Goal: Transaction & Acquisition: Purchase product/service

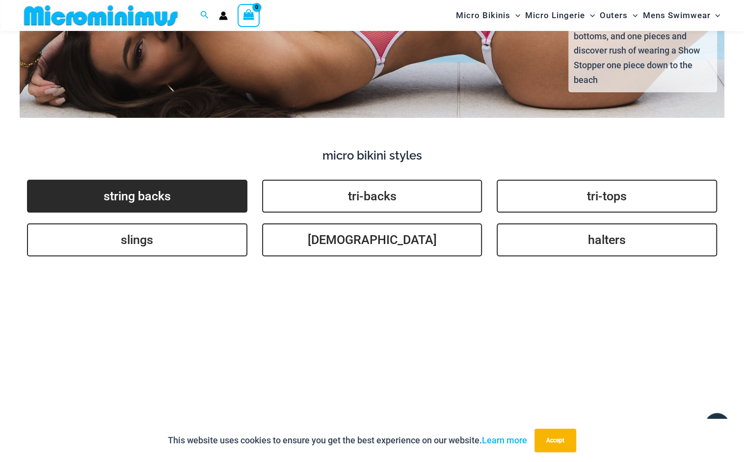
scroll to position [2191, 0]
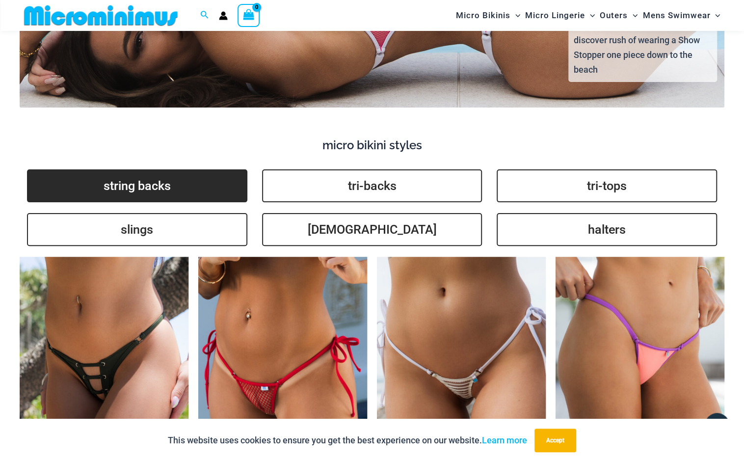
click at [144, 169] on link "string backs" at bounding box center [137, 185] width 220 height 33
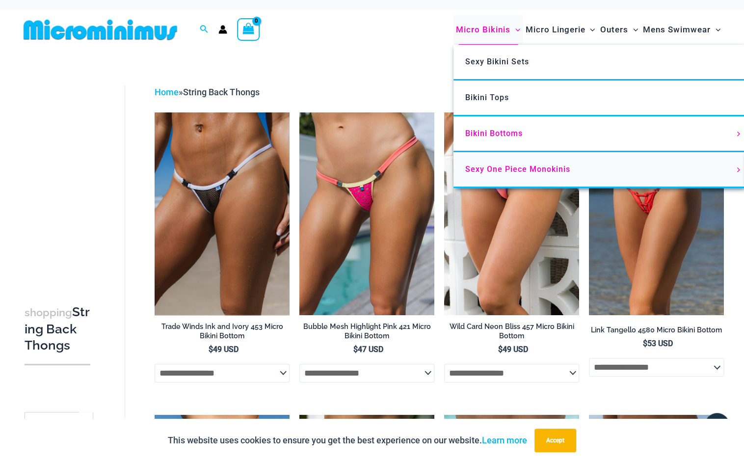
scroll to position [1, 0]
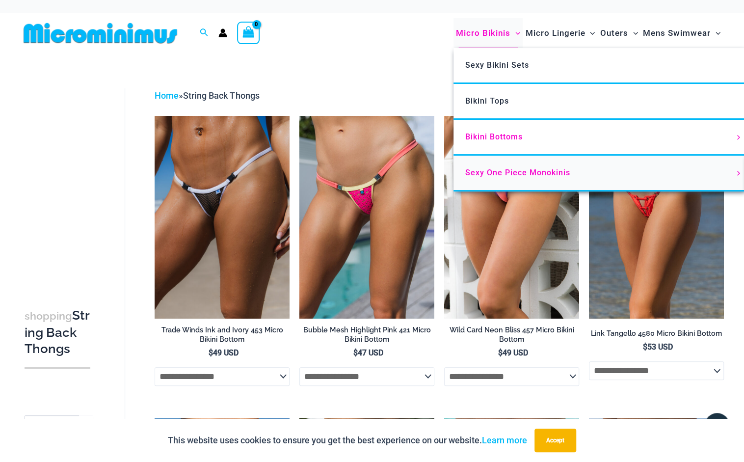
click at [494, 169] on span "Sexy One Piece Monokinis" at bounding box center [517, 172] width 105 height 9
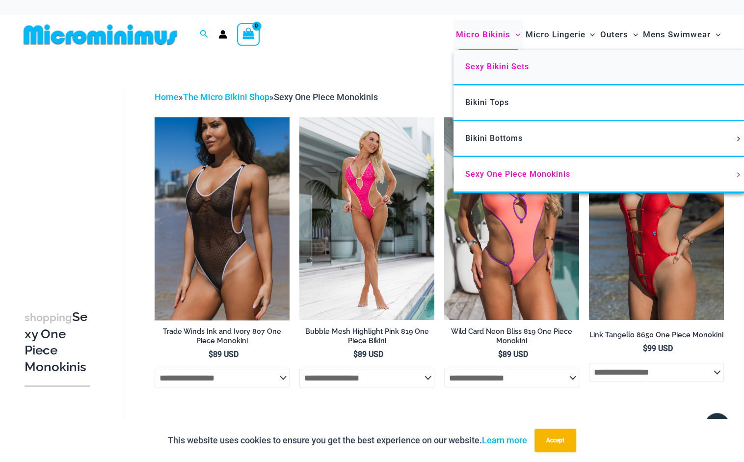
click at [494, 62] on span "Sexy Bikini Sets" at bounding box center [497, 66] width 64 height 9
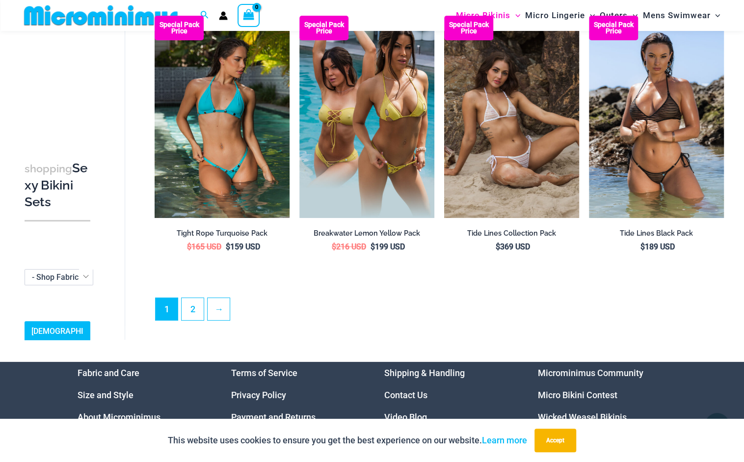
scroll to position [2018, 0]
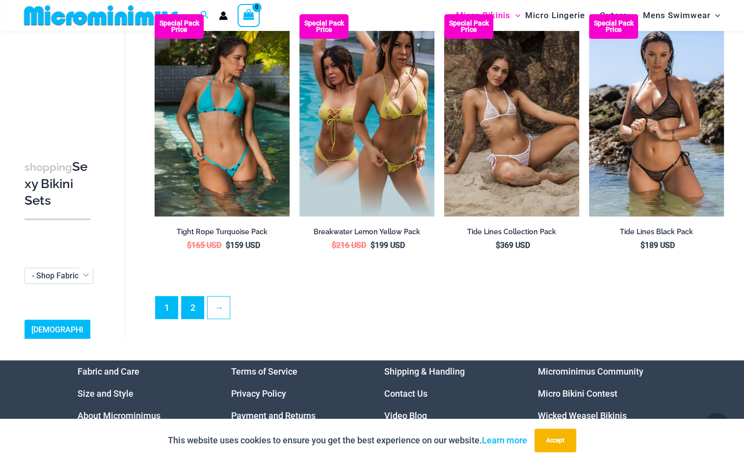
click at [189, 298] on link "2" at bounding box center [193, 308] width 22 height 22
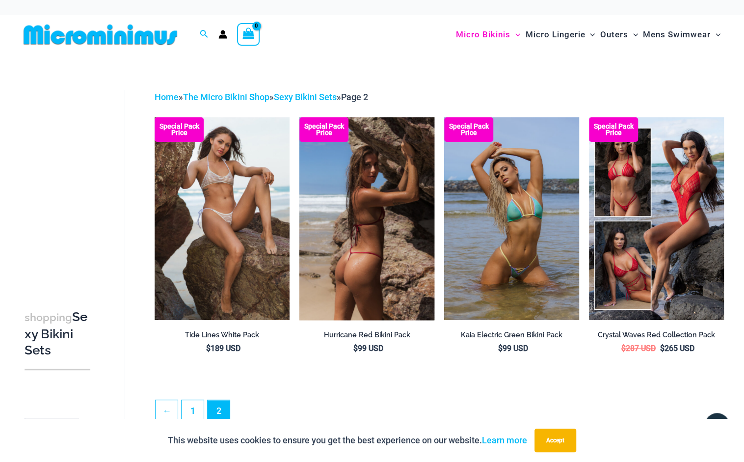
click at [360, 170] on img at bounding box center [367, 218] width 135 height 202
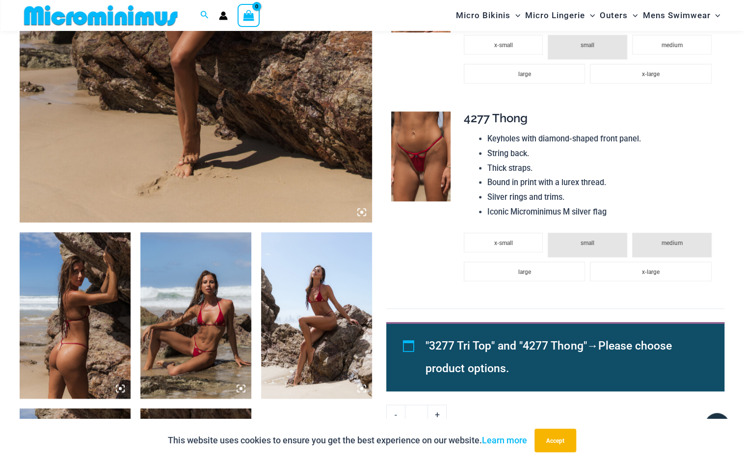
scroll to position [403, 0]
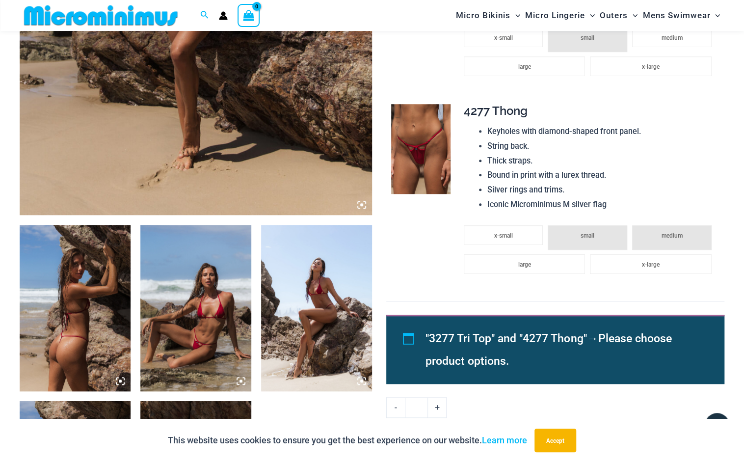
click at [206, 253] on img at bounding box center [195, 308] width 111 height 166
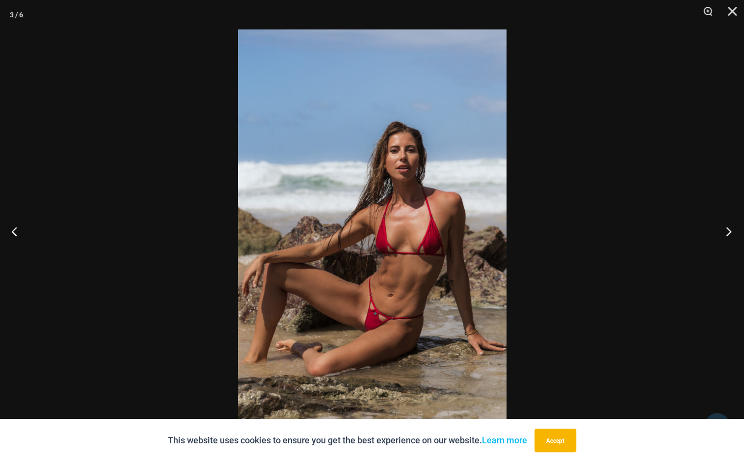
click at [730, 230] on button "Next" at bounding box center [726, 231] width 37 height 49
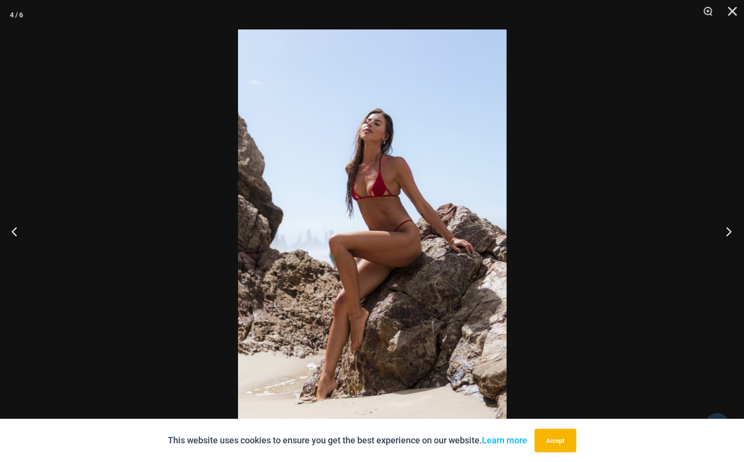
click at [730, 230] on button "Next" at bounding box center [726, 231] width 37 height 49
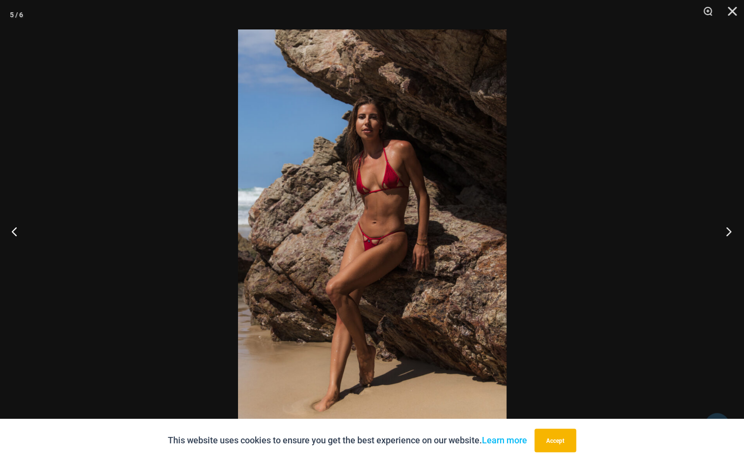
click at [730, 230] on button "Next" at bounding box center [726, 231] width 37 height 49
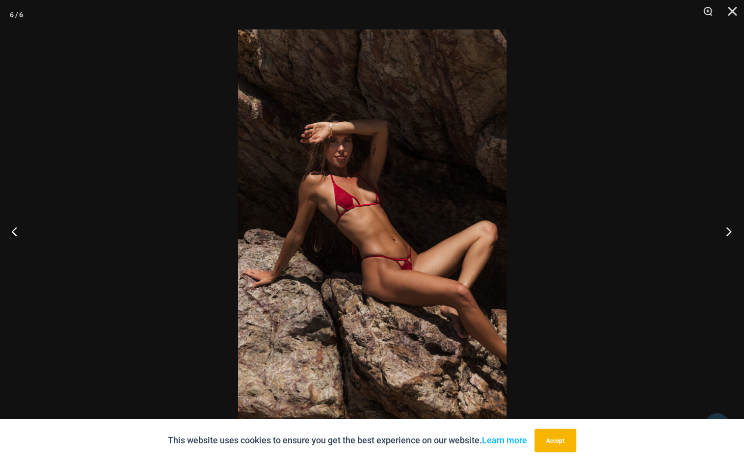
click at [730, 230] on button "Next" at bounding box center [726, 231] width 37 height 49
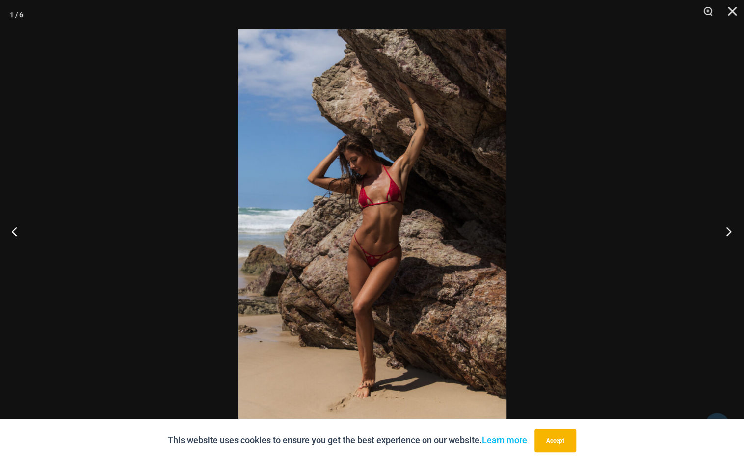
click at [730, 230] on button "Next" at bounding box center [726, 231] width 37 height 49
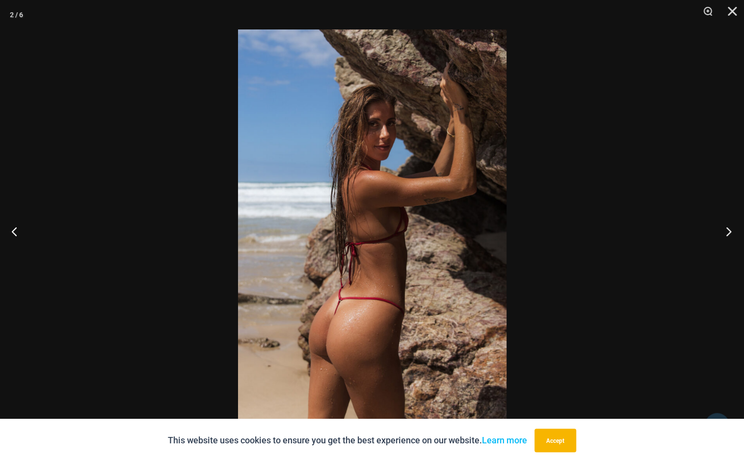
click at [730, 230] on button "Next" at bounding box center [726, 231] width 37 height 49
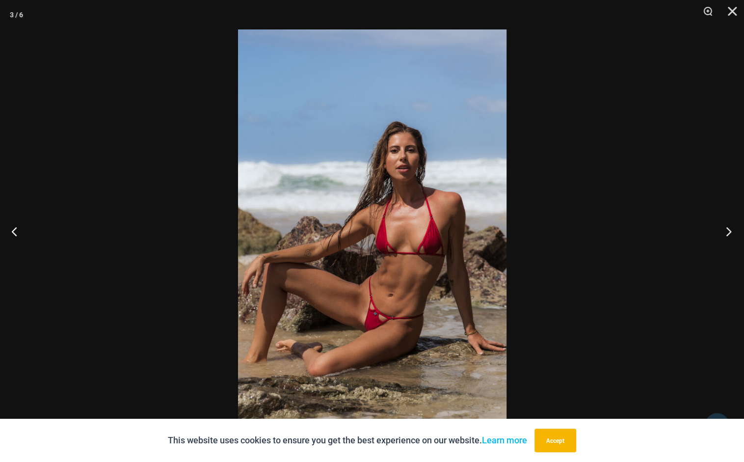
click at [730, 230] on button "Next" at bounding box center [726, 231] width 37 height 49
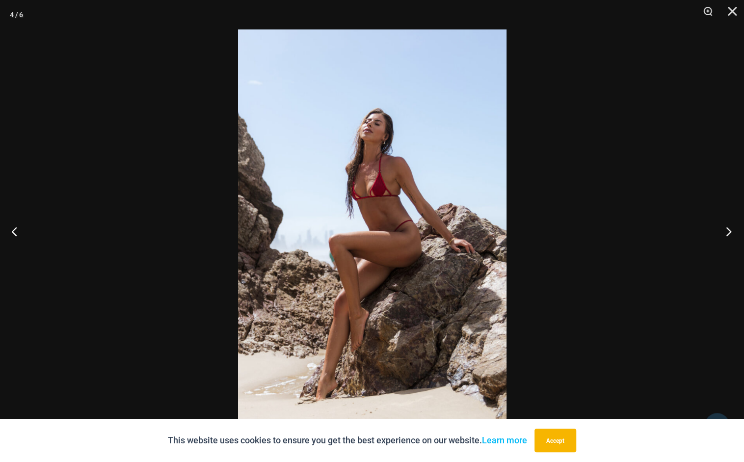
click at [730, 230] on button "Next" at bounding box center [726, 231] width 37 height 49
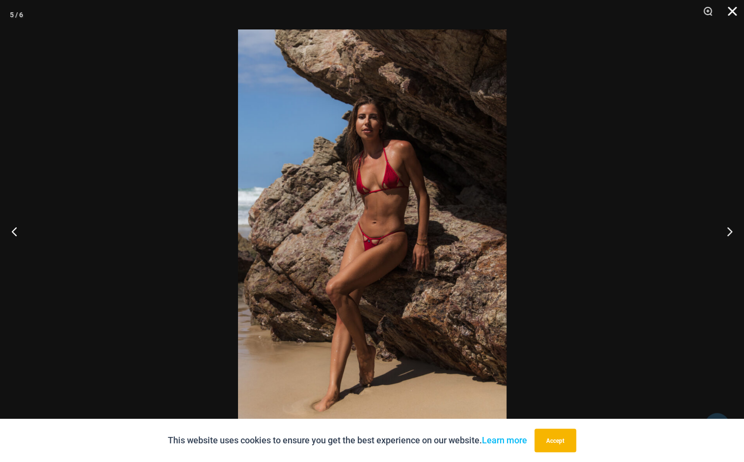
click at [735, 7] on button "Close" at bounding box center [729, 14] width 25 height 29
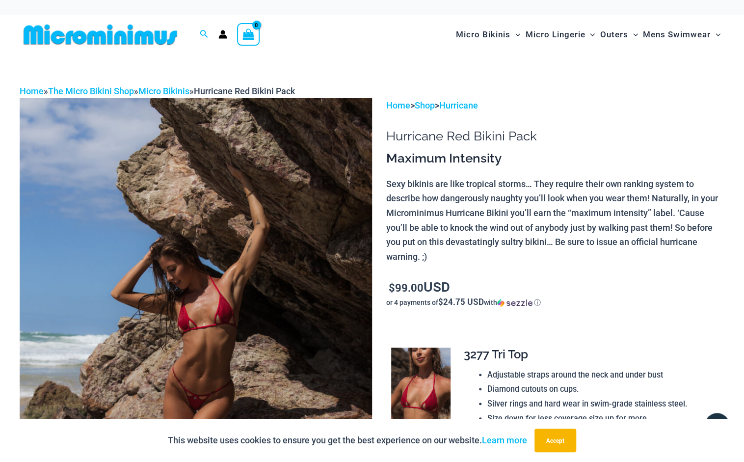
scroll to position [0, 0]
